Goal: Find specific page/section

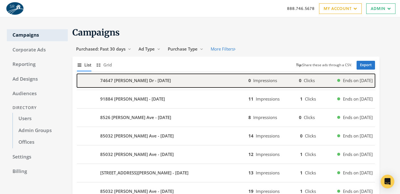
click at [129, 81] on b "74647 [PERSON_NAME] Dr - [DATE]" at bounding box center [135, 80] width 71 height 7
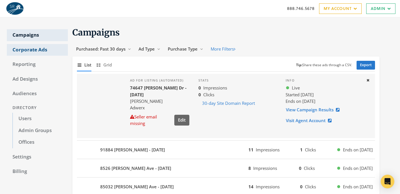
click at [29, 49] on link "Corporate Ads" at bounding box center [37, 50] width 61 height 12
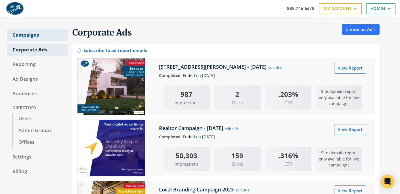
click at [20, 36] on link "Campaigns" at bounding box center [37, 35] width 61 height 12
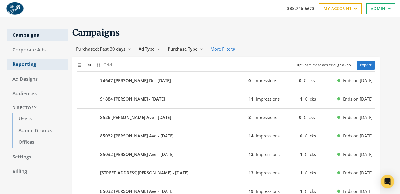
click at [28, 65] on link "Reporting" at bounding box center [37, 64] width 61 height 12
